Goal: Task Accomplishment & Management: Complete application form

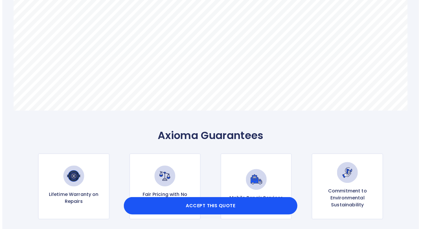
scroll to position [397, 0]
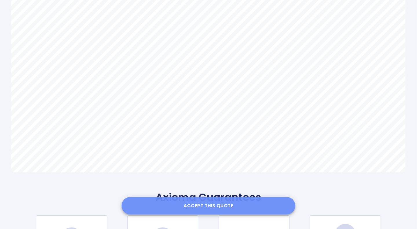
click at [227, 205] on button "Accept this Quote" at bounding box center [209, 205] width 174 height 17
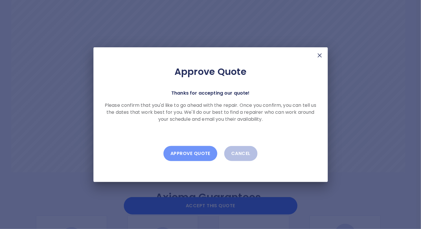
click at [191, 153] on button "Approve Quote" at bounding box center [191, 153] width 54 height 15
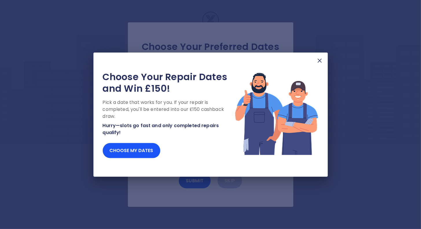
click at [320, 60] on img at bounding box center [320, 60] width 7 height 7
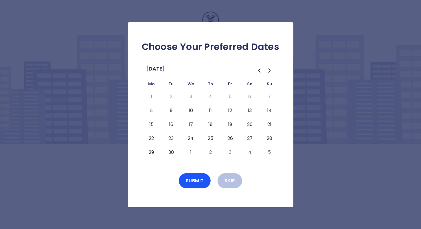
click at [171, 110] on button "9" at bounding box center [171, 110] width 10 height 9
click at [193, 179] on button "Submit" at bounding box center [195, 180] width 32 height 15
